Goal: Navigation & Orientation: Understand site structure

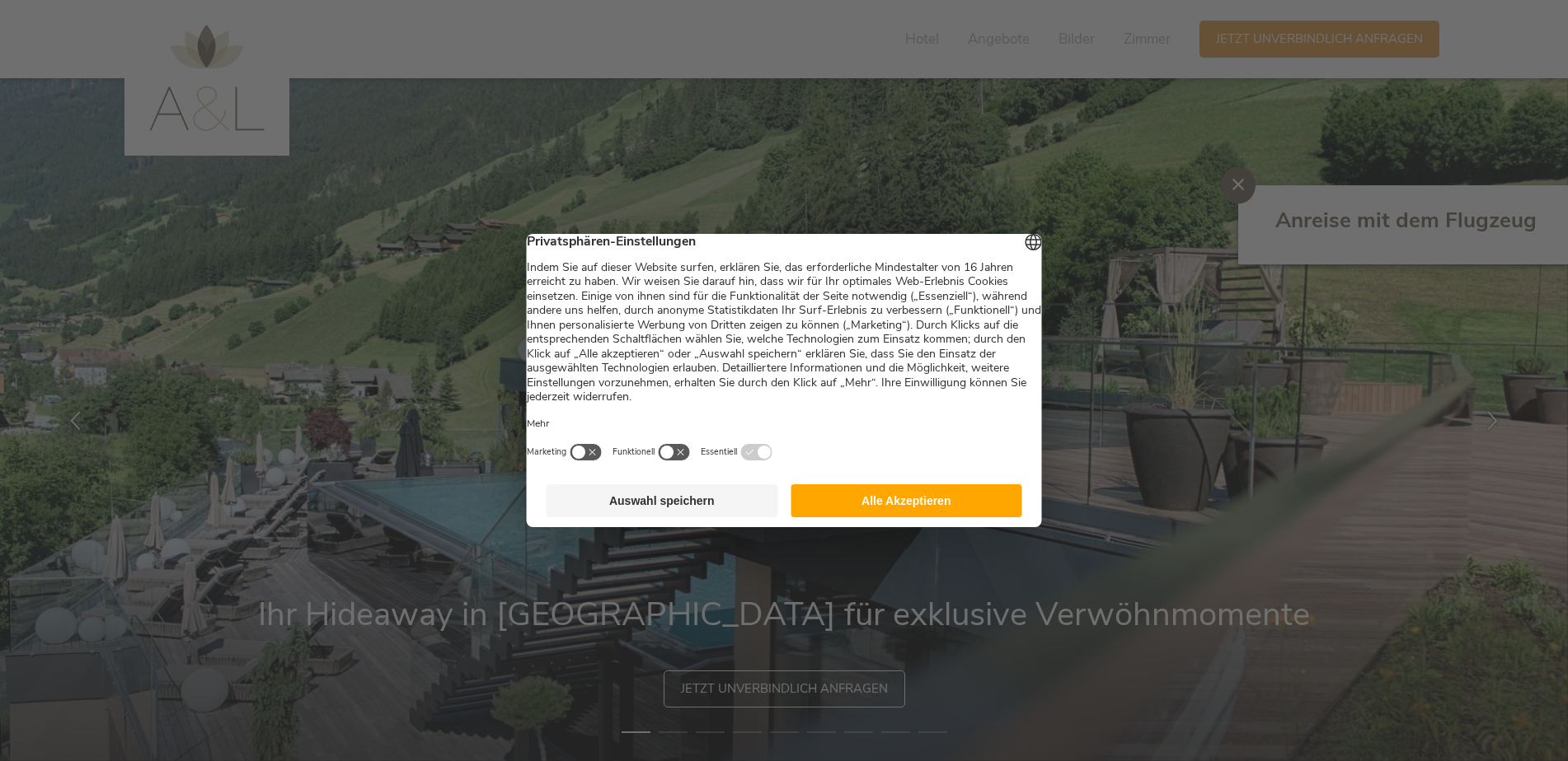
click at [922, 501] on button "Alle Akzeptieren" at bounding box center [906, 501] width 232 height 33
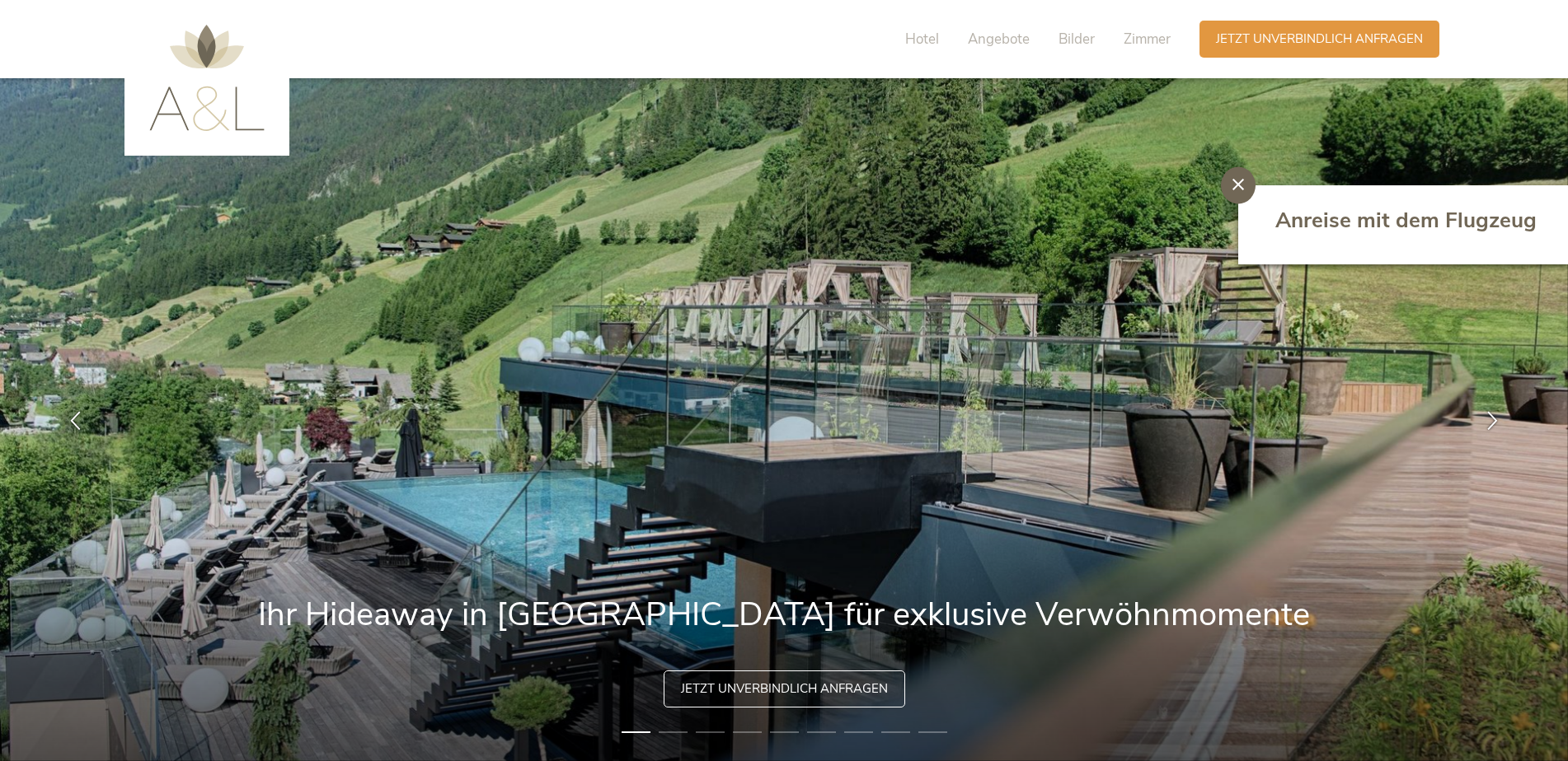
click at [1240, 186] on icon at bounding box center [1238, 185] width 12 height 12
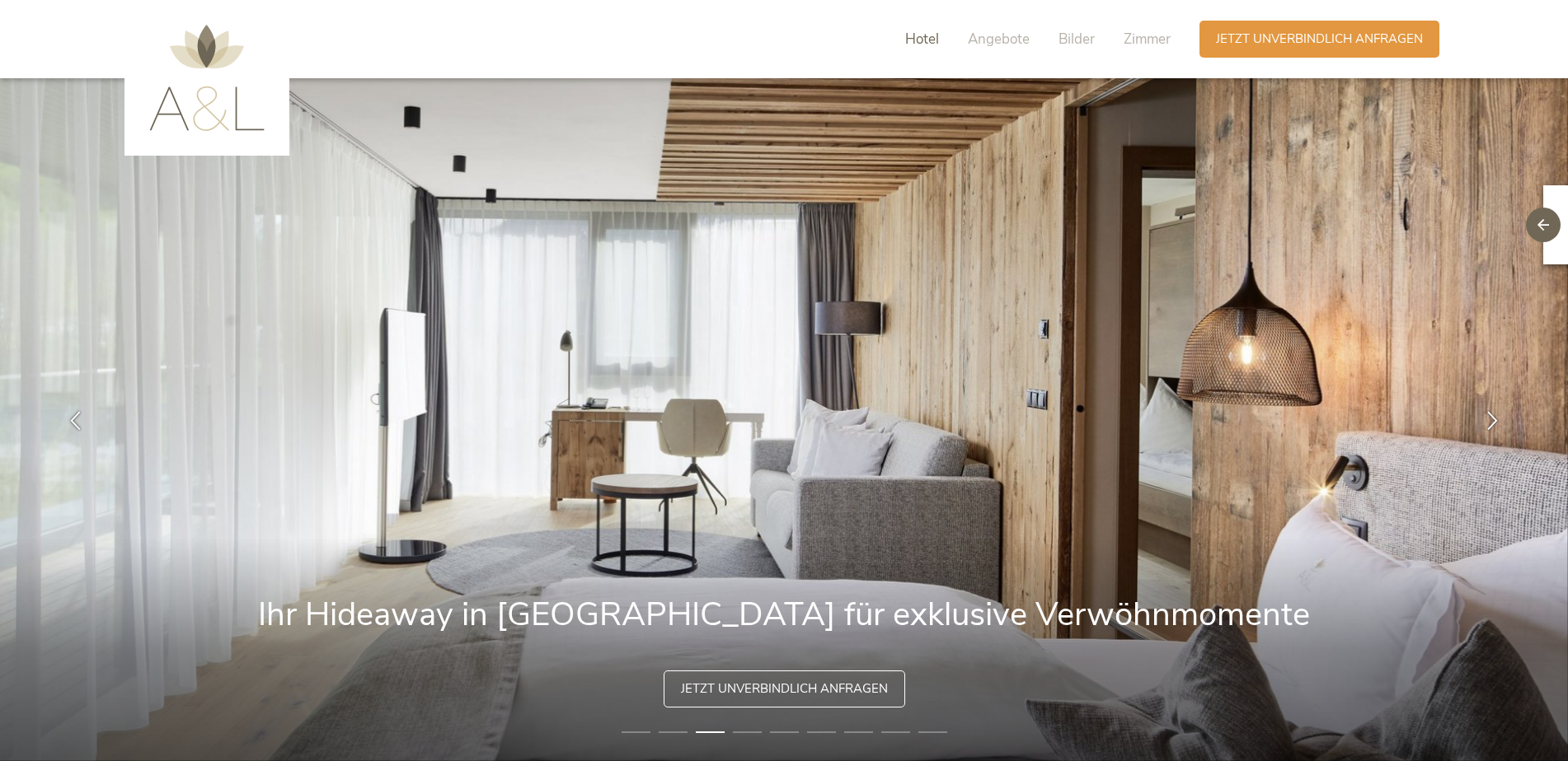
click at [931, 38] on span "Hotel" at bounding box center [922, 38] width 34 height 19
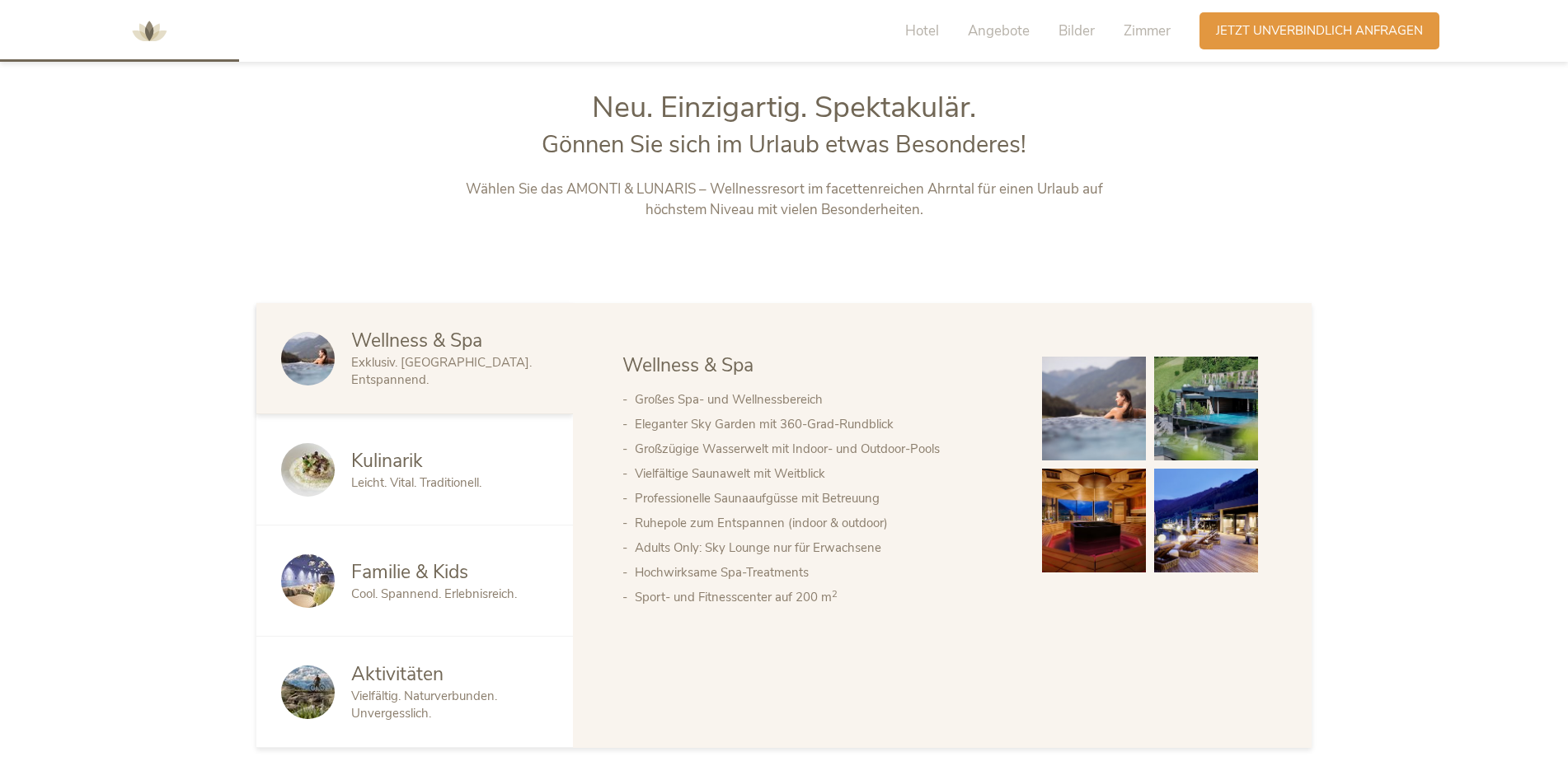
scroll to position [818, 0]
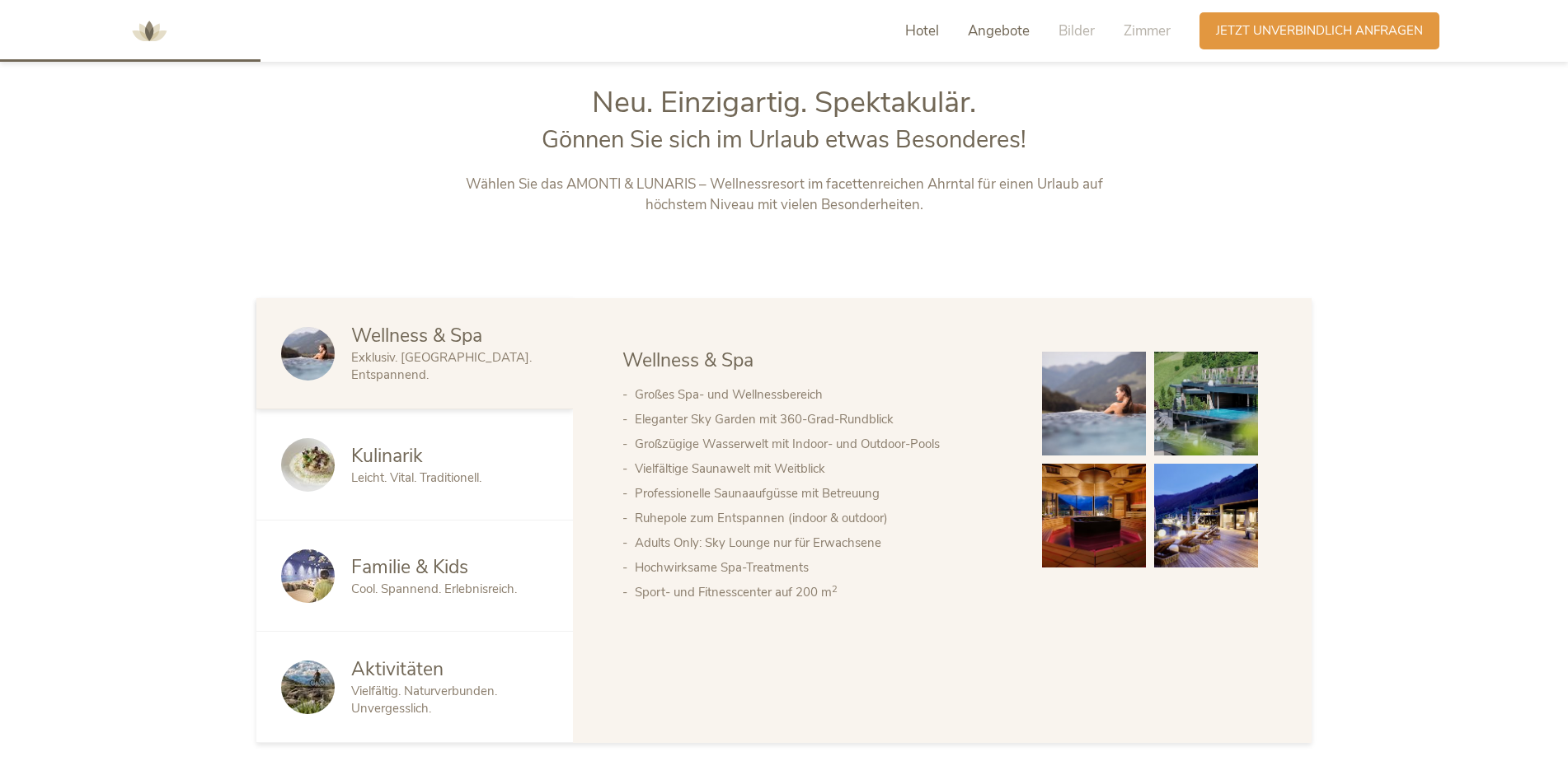
click at [1009, 32] on span "Angebote" at bounding box center [998, 30] width 62 height 19
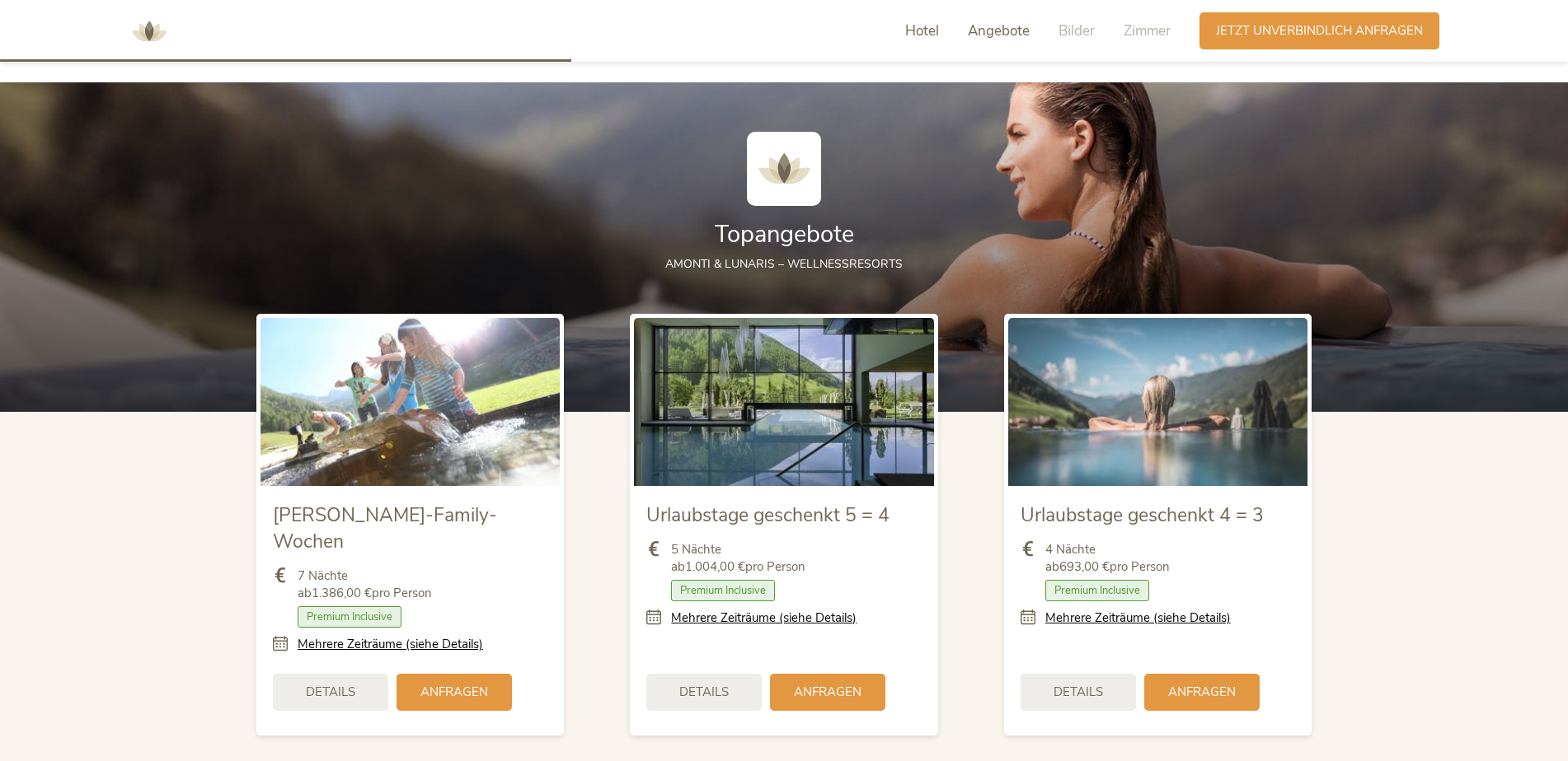
click at [912, 28] on span "Hotel" at bounding box center [922, 30] width 34 height 19
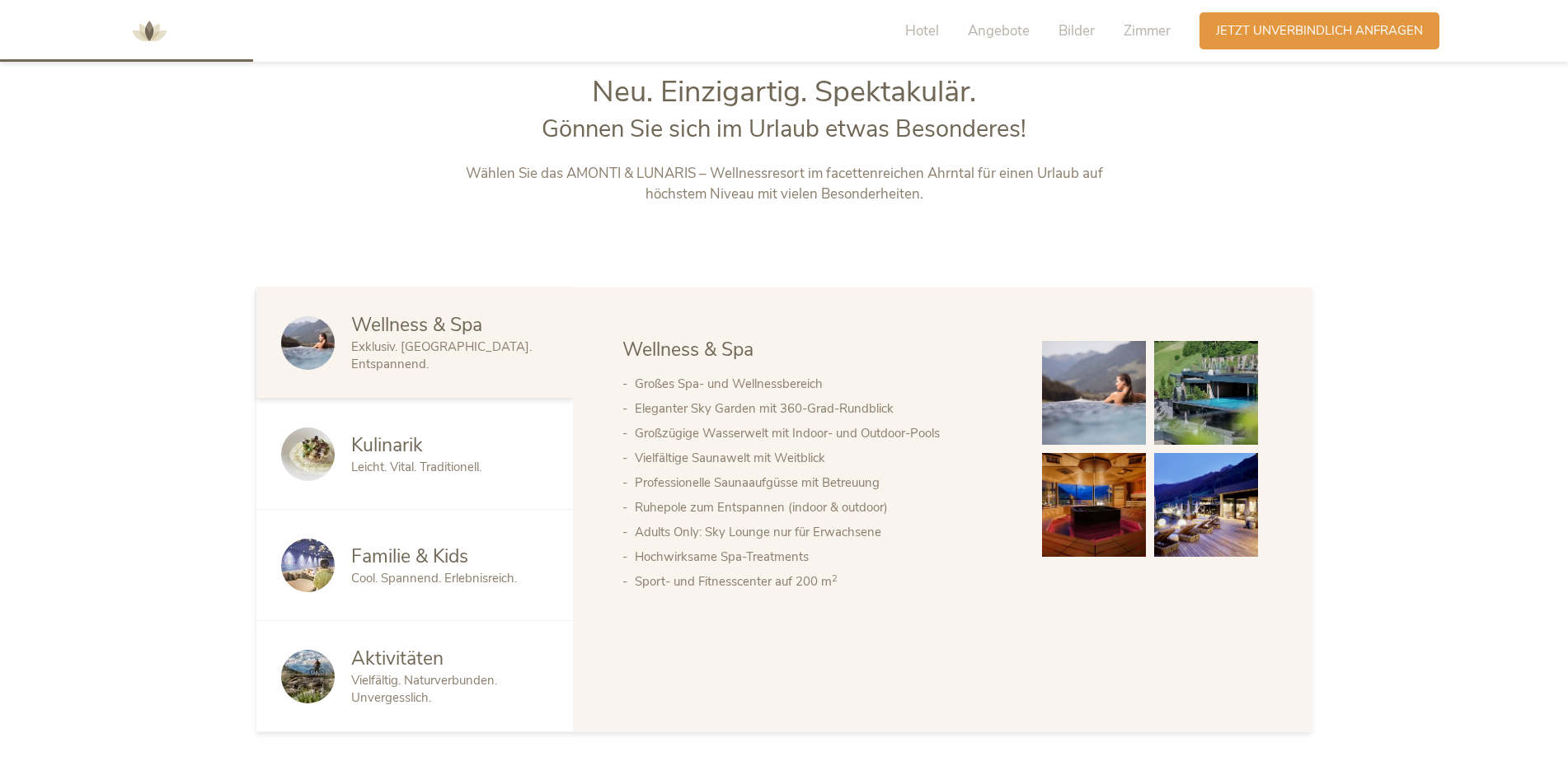
scroll to position [791, 0]
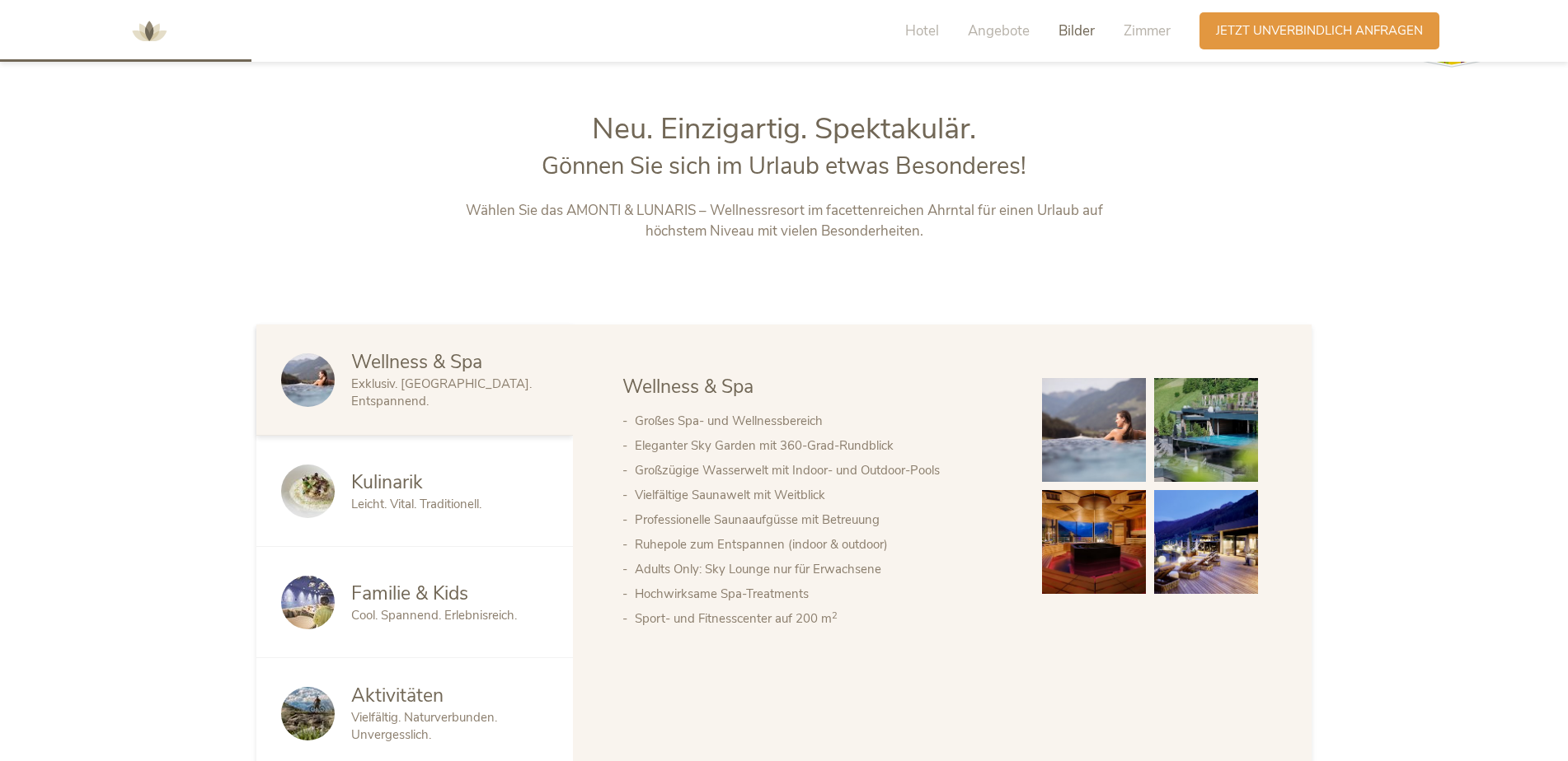
click at [1078, 34] on span "Bilder" at bounding box center [1076, 30] width 36 height 19
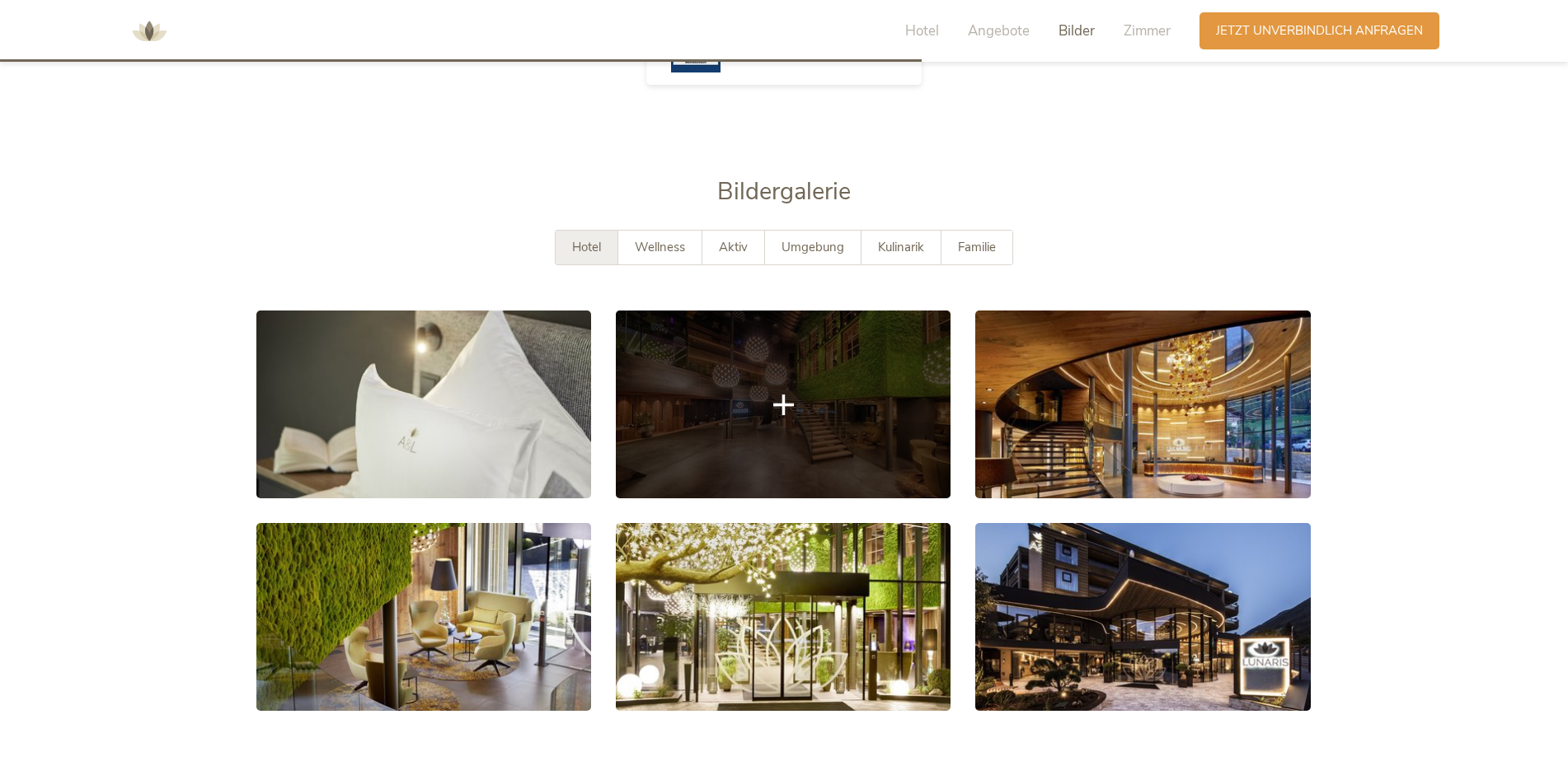
scroll to position [2990, 0]
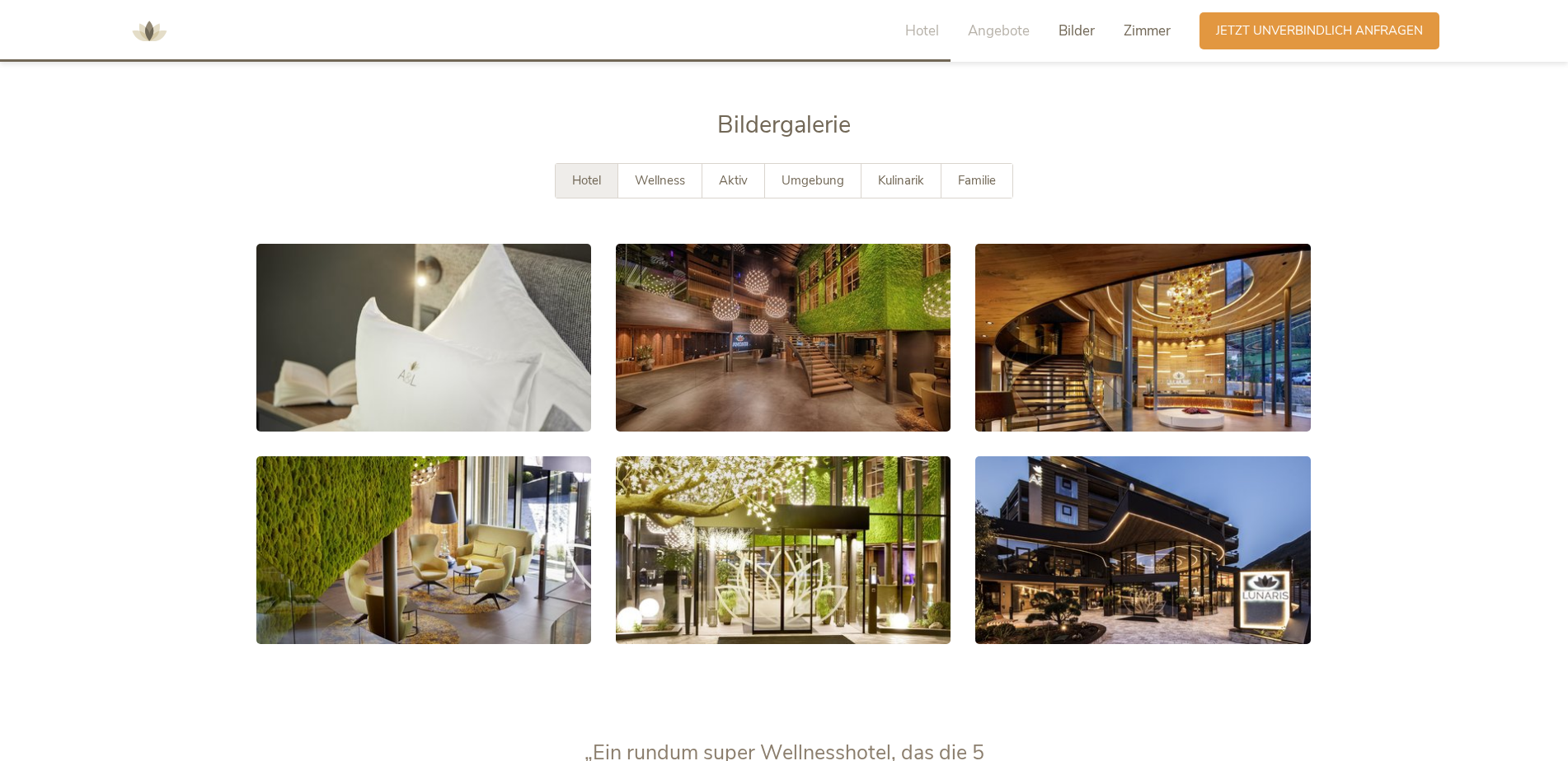
click at [1150, 28] on span "Zimmer" at bounding box center [1147, 30] width 47 height 19
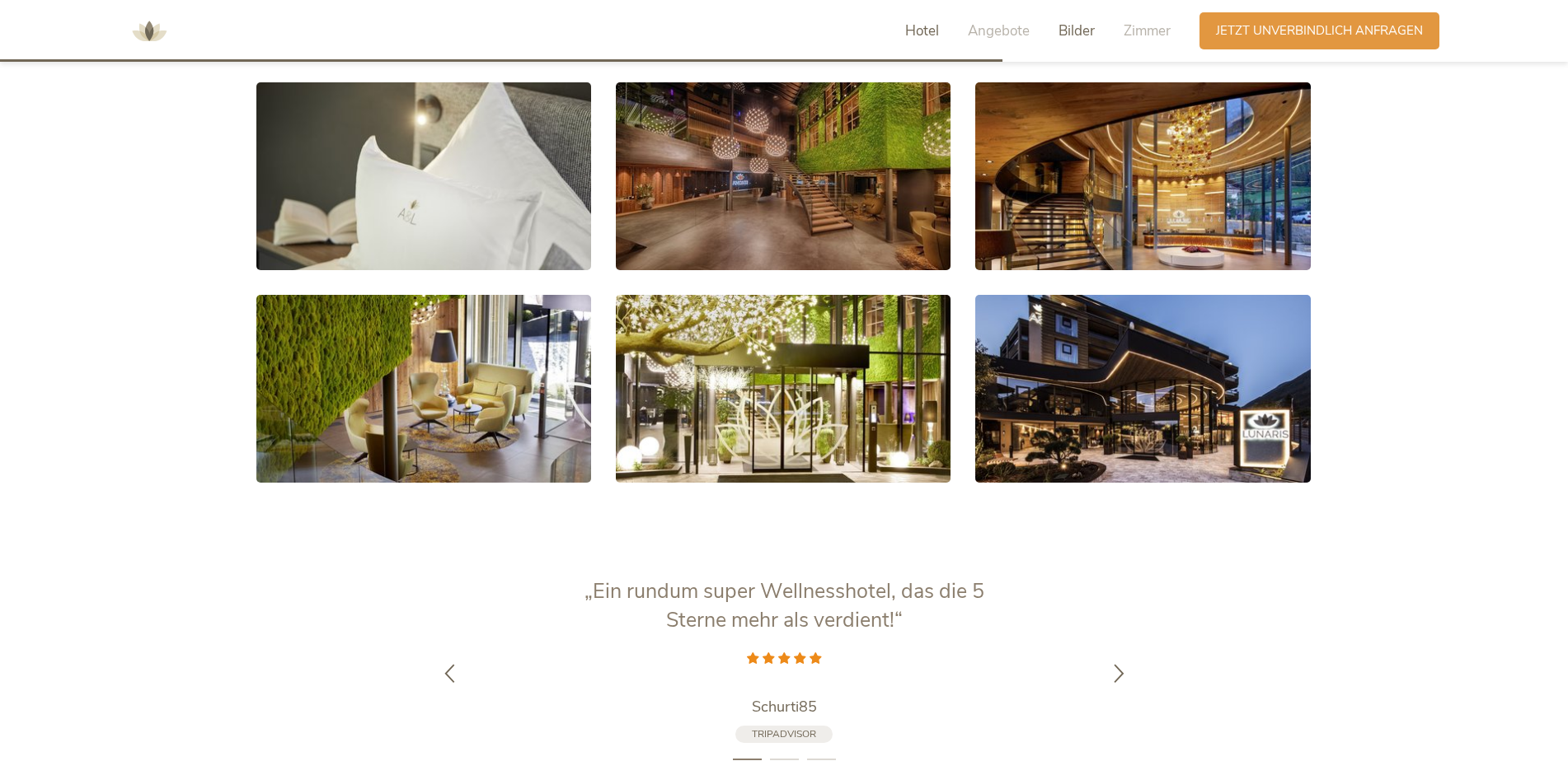
click at [927, 31] on span "Hotel" at bounding box center [922, 30] width 34 height 19
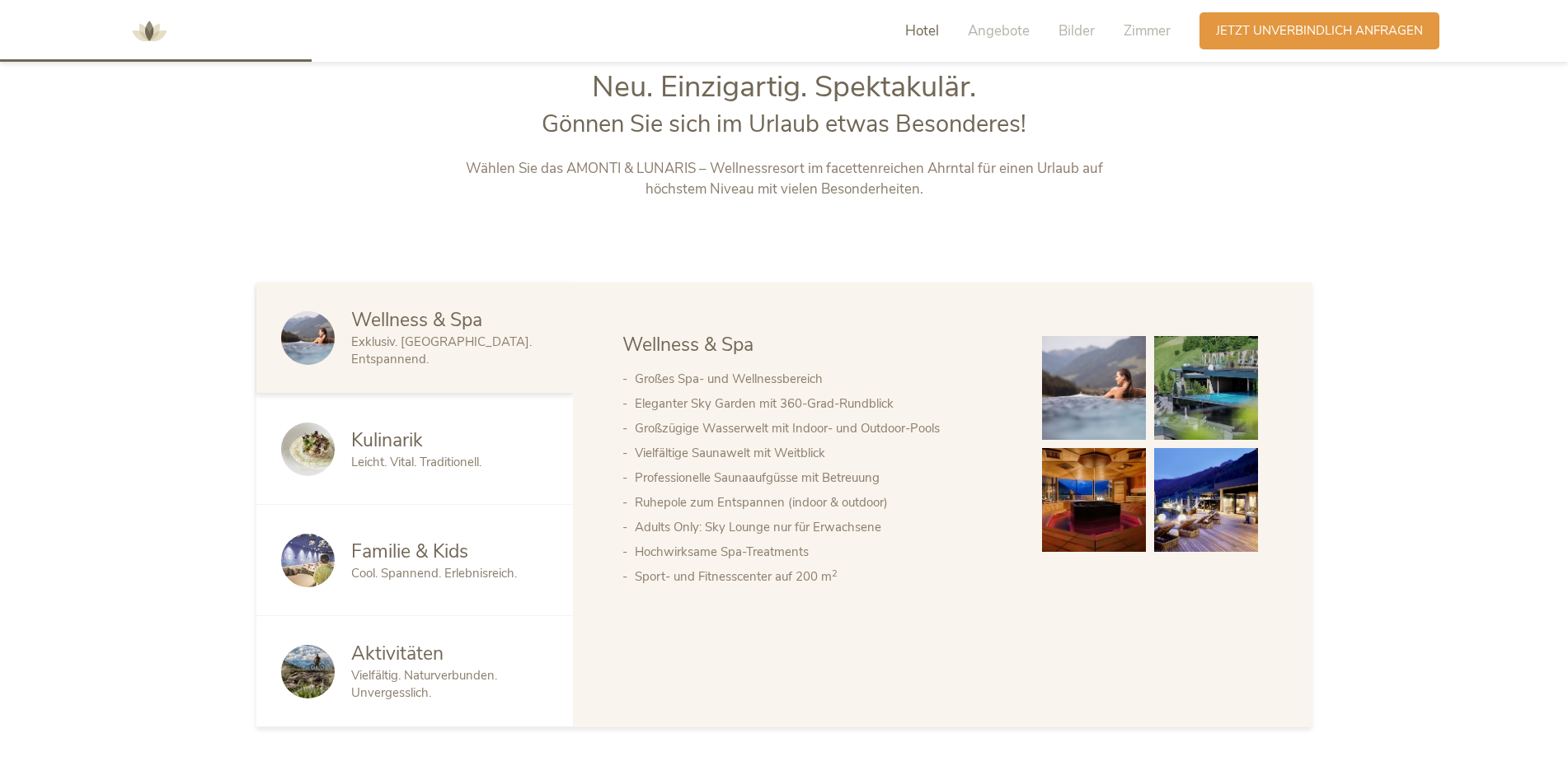
scroll to position [818, 0]
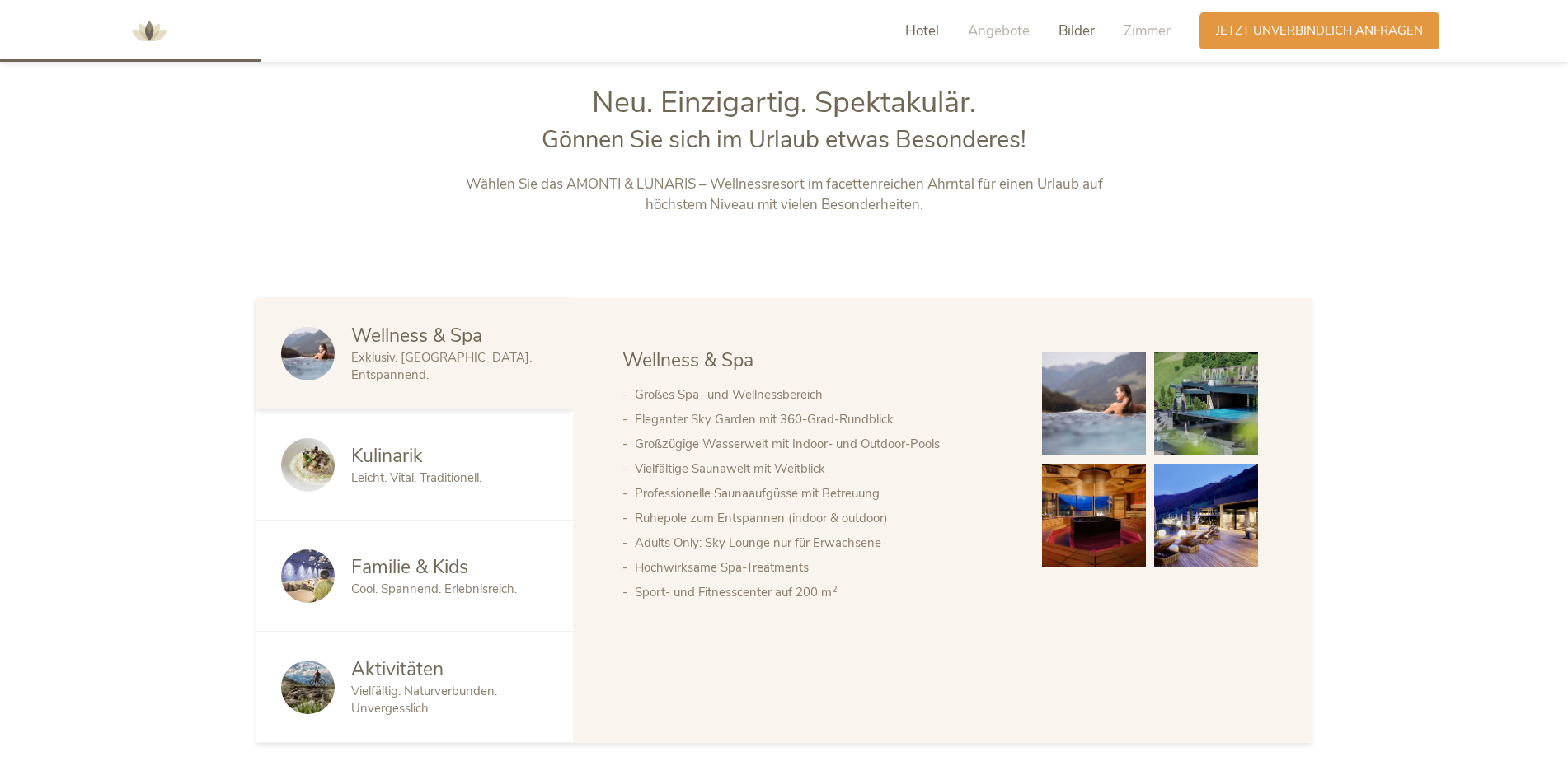
click at [1081, 26] on span "Bilder" at bounding box center [1076, 30] width 36 height 19
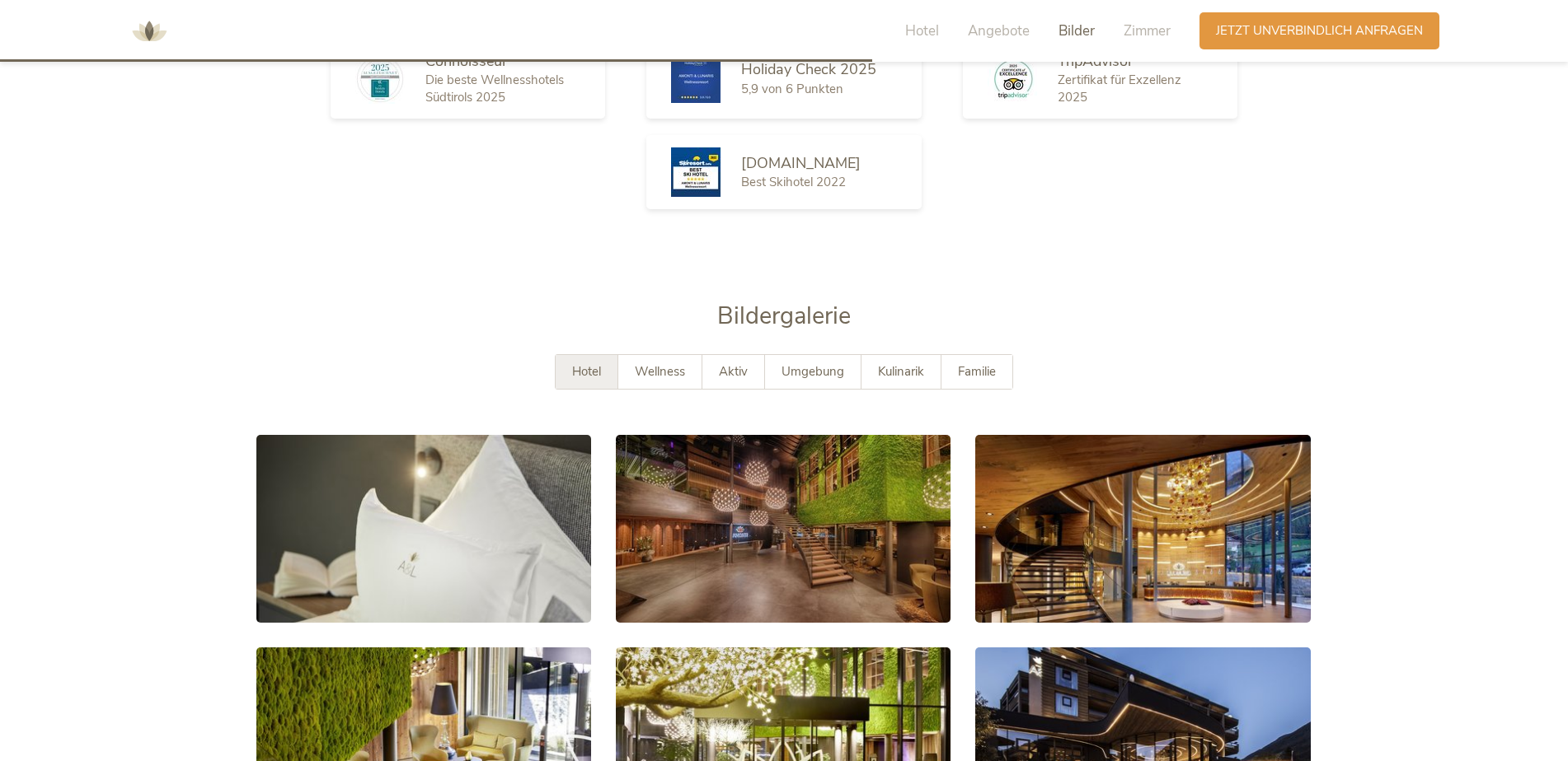
scroll to position [2624, 0]
